Goal: Information Seeking & Learning: Learn about a topic

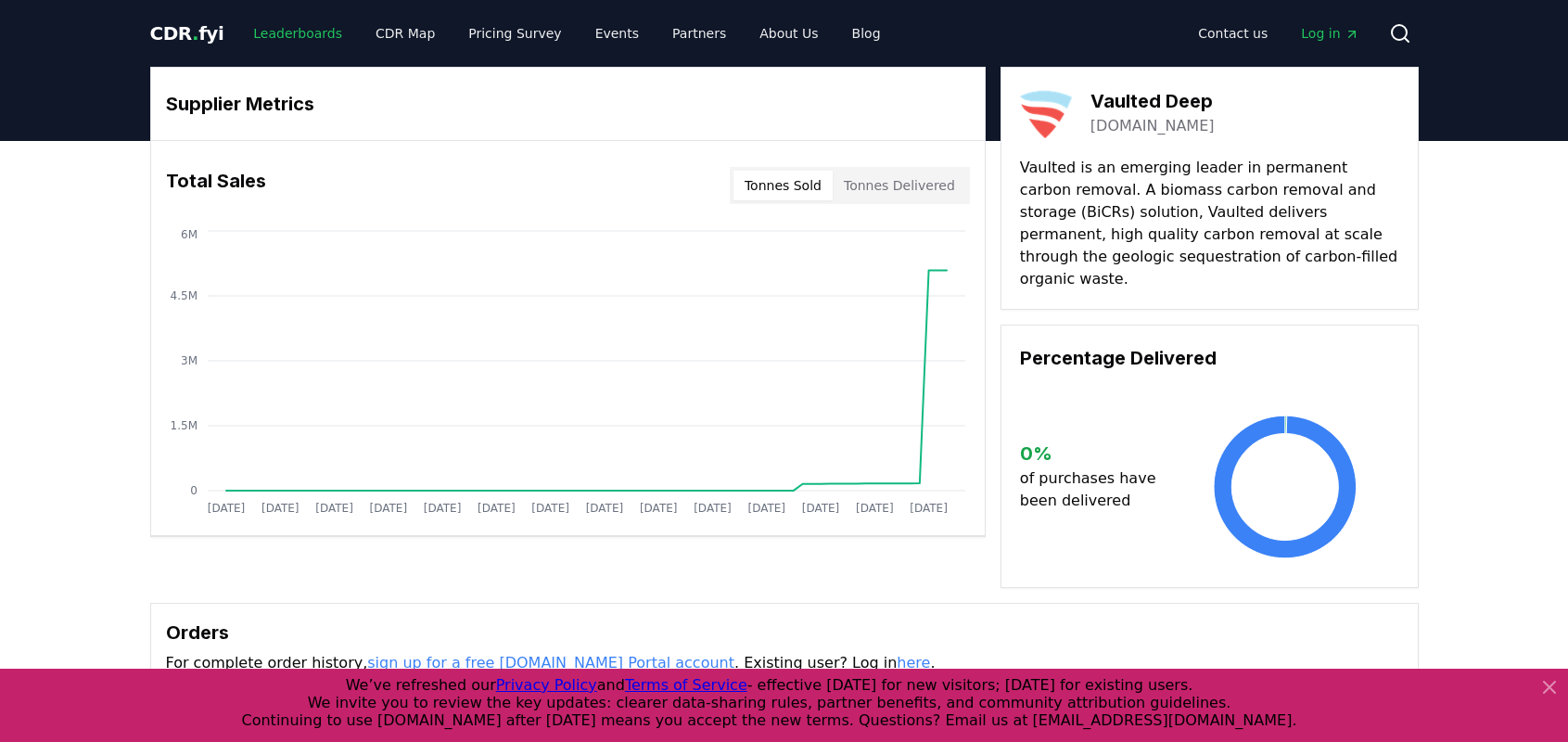
click at [296, 32] on link "Leaderboards" at bounding box center [298, 32] width 118 height 33
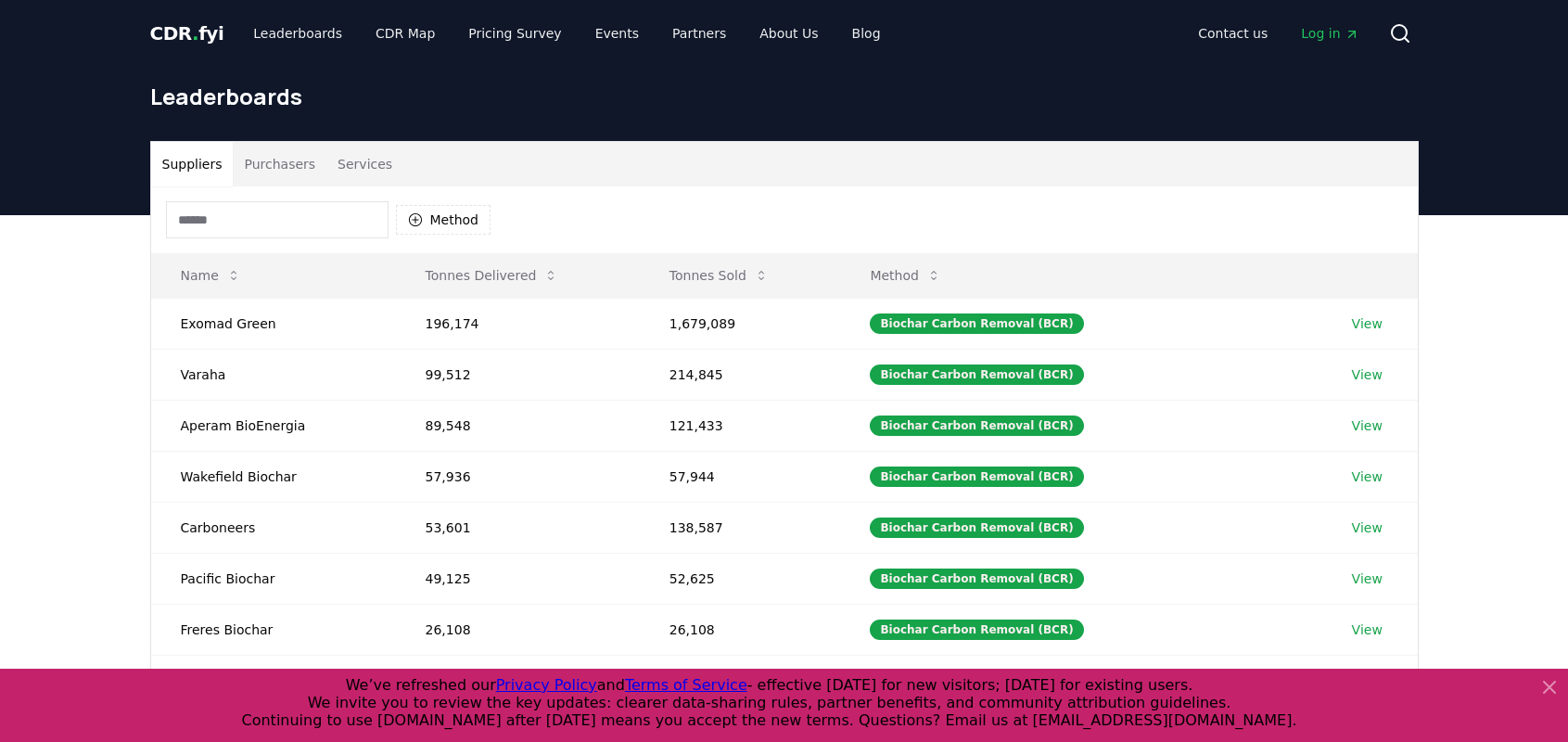
click at [291, 170] on button "Purchasers" at bounding box center [280, 164] width 94 height 45
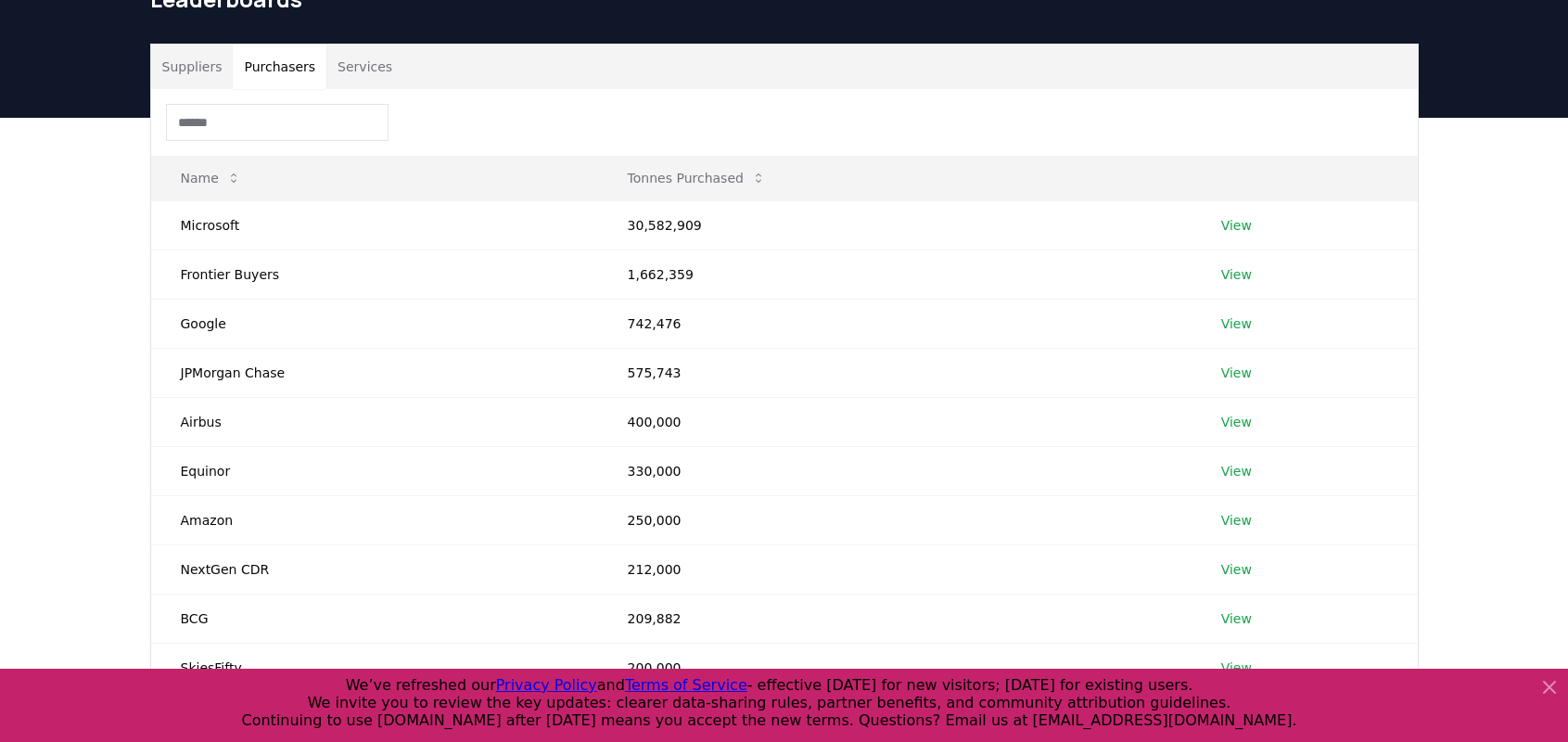
scroll to position [279, 0]
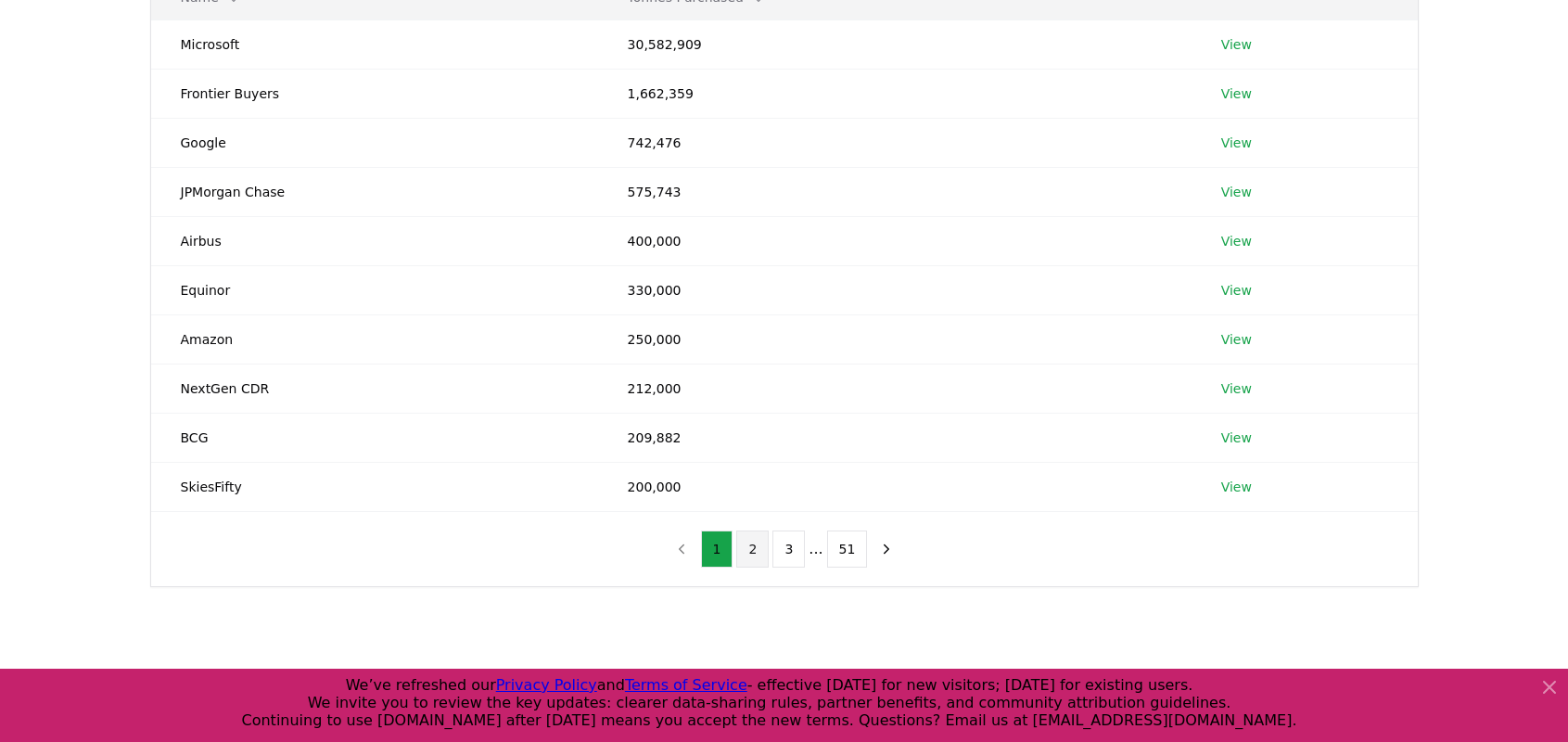
click at [754, 547] on button "2" at bounding box center [753, 549] width 32 height 37
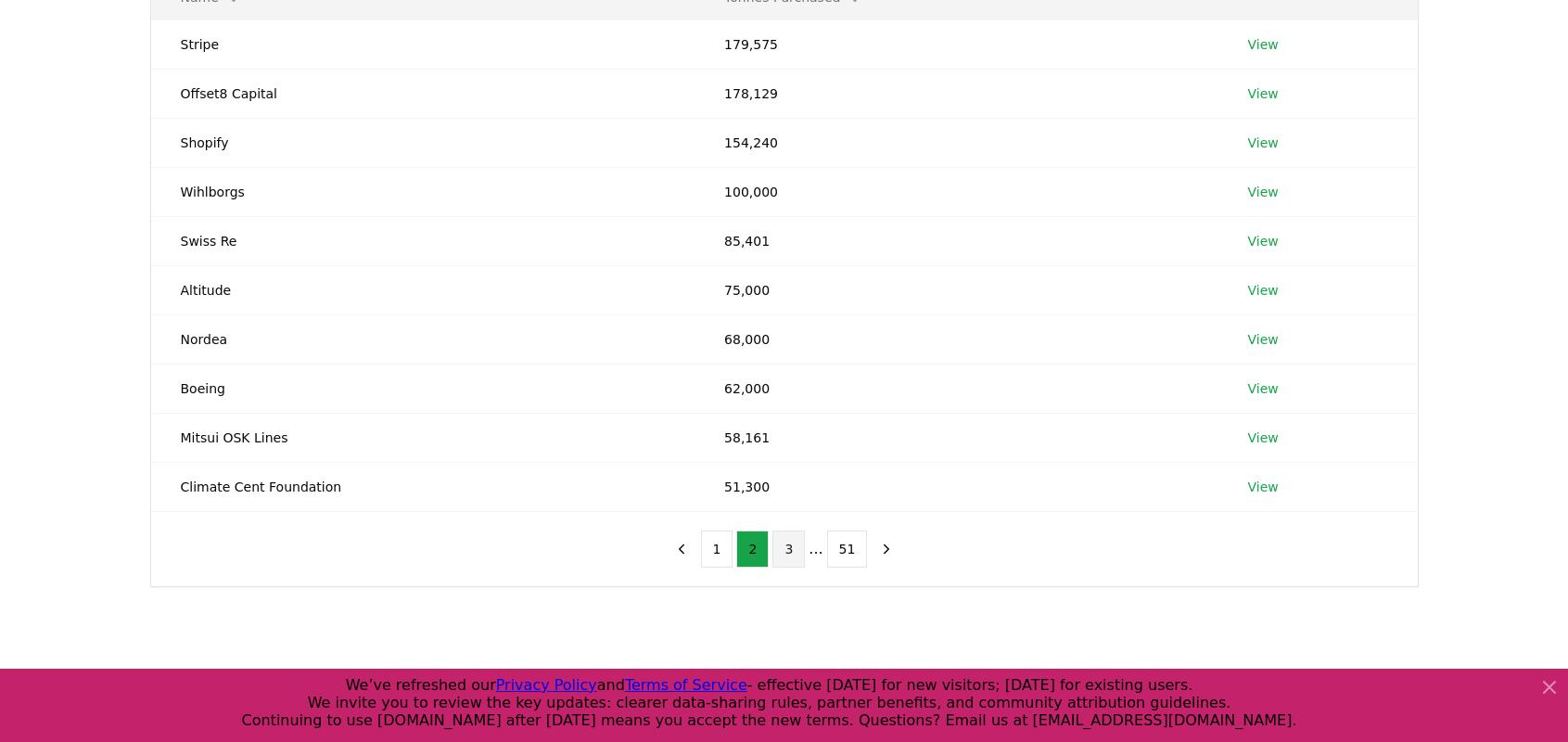
drag, startPoint x: 799, startPoint y: 557, endPoint x: 724, endPoint y: 562, distance: 75.2
click at [799, 557] on button "3" at bounding box center [788, 549] width 32 height 37
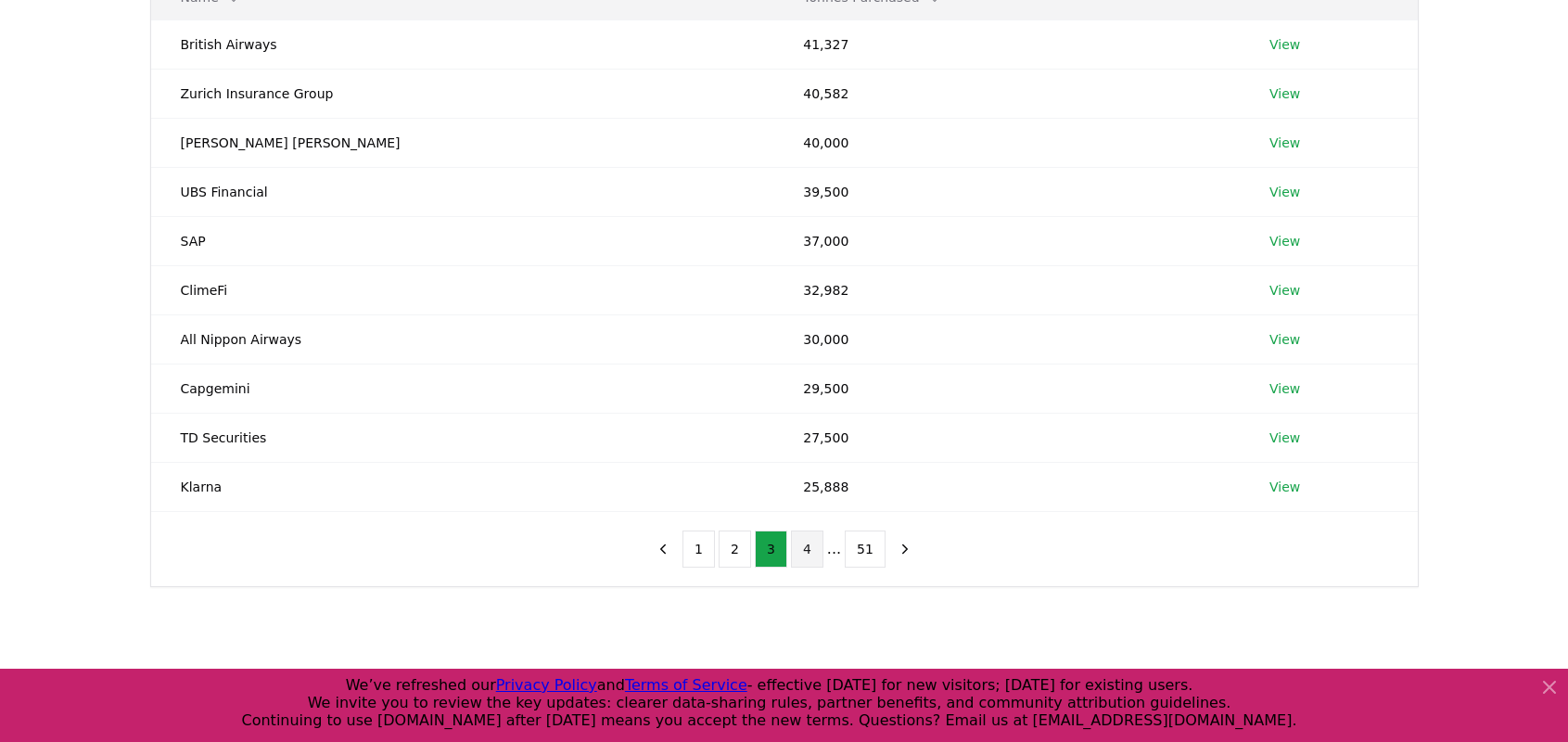
click at [805, 557] on button "4" at bounding box center [807, 549] width 32 height 37
